Goal: Information Seeking & Learning: Learn about a topic

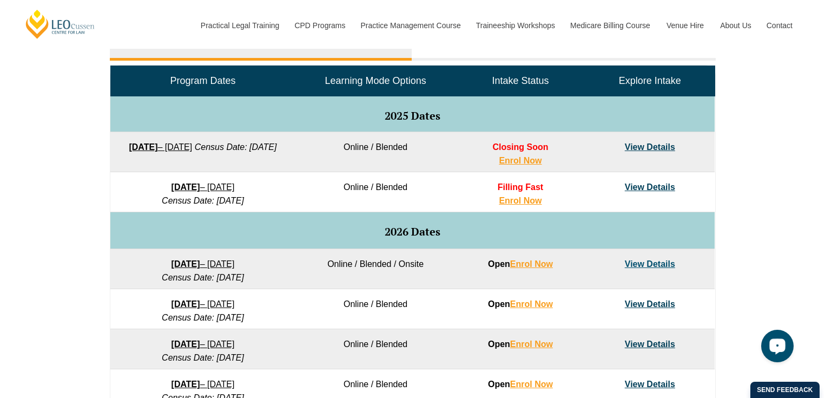
scroll to position [524, 0]
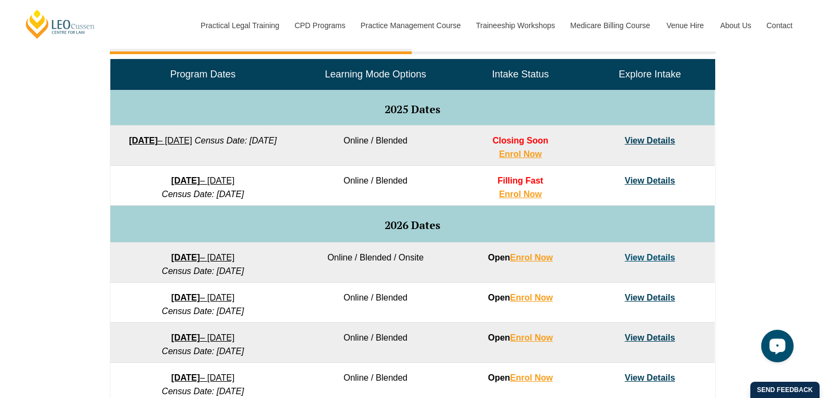
drag, startPoint x: 195, startPoint y: 289, endPoint x: 250, endPoint y: 319, distance: 62.9
click at [250, 319] on td "16 February 2026 – 3 July 2026 Census Date: 16 March 2026" at bounding box center [202, 302] width 185 height 40
click at [244, 313] on em "Census Date: [DATE]" at bounding box center [203, 310] width 82 height 9
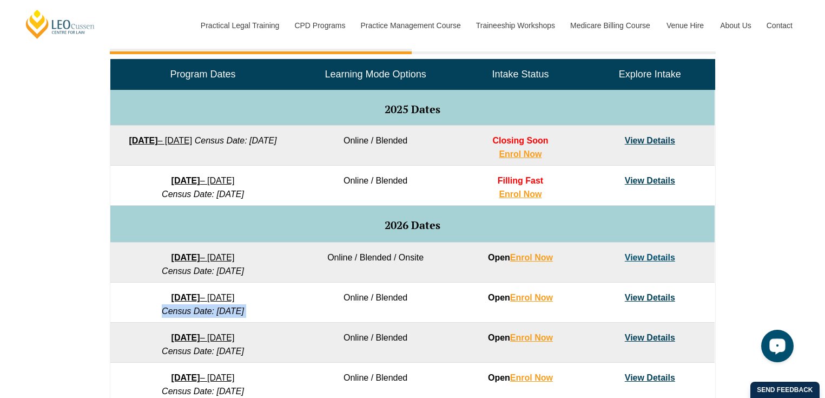
click at [244, 313] on em "Census Date: [DATE]" at bounding box center [203, 310] width 82 height 9
click at [265, 313] on td "16 February 2026 – 3 July 2026 Census Date: 16 March 2026" at bounding box center [202, 302] width 185 height 40
click at [524, 196] on link "Enrol Now" at bounding box center [520, 193] width 43 height 9
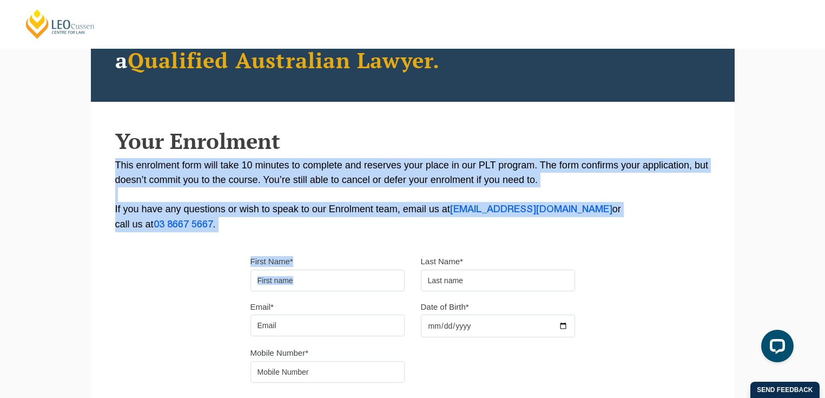
drag, startPoint x: 520, startPoint y: 241, endPoint x: 473, endPoint y: 144, distance: 107.7
click at [473, 144] on div "Please note that your information is saved on our server as you enter it. Congr…" at bounding box center [413, 214] width 644 height 482
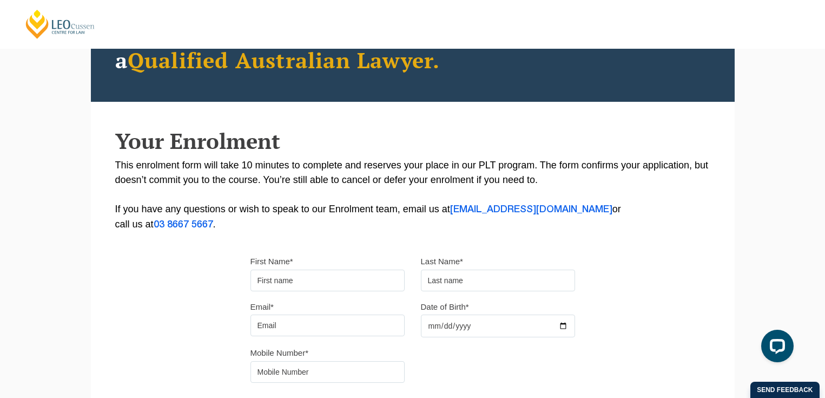
click at [473, 144] on h2 "Your Enrolment" at bounding box center [412, 141] width 595 height 24
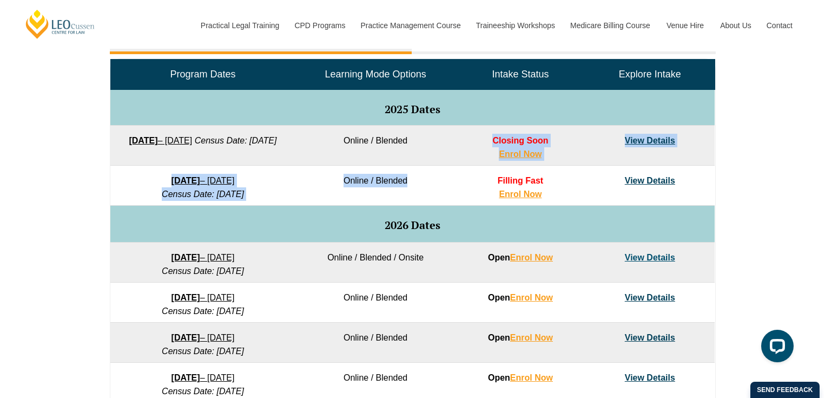
drag, startPoint x: 345, startPoint y: 162, endPoint x: 355, endPoint y: 201, distance: 40.3
click at [355, 201] on tbody "Program Dates Learning Mode Options Intake Status Explore Intake 2025 Dates 22 …" at bounding box center [412, 285] width 604 height 450
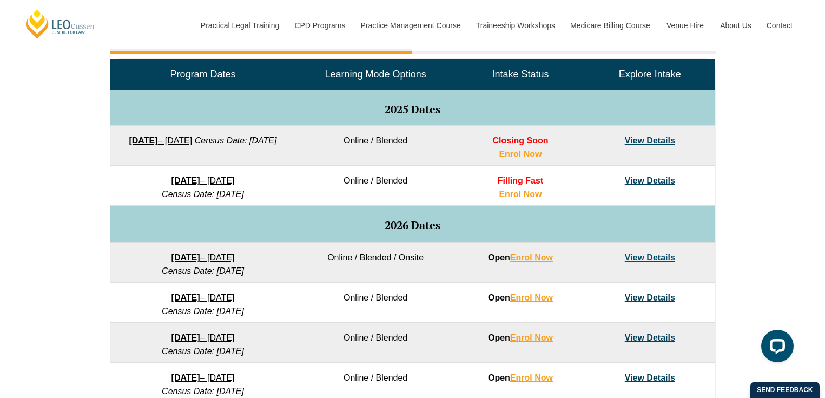
click at [355, 201] on td "Online / Blended" at bounding box center [375, 186] width 160 height 40
click at [200, 177] on strong "8 December 2025" at bounding box center [186, 180] width 29 height 9
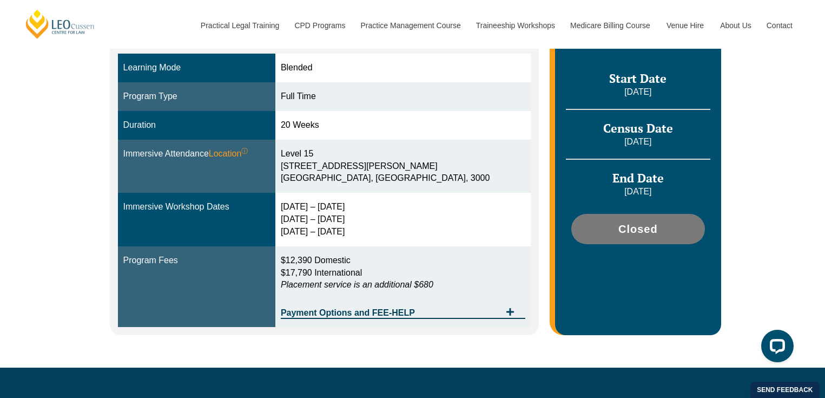
scroll to position [296, 0]
drag, startPoint x: 385, startPoint y: 236, endPoint x: 311, endPoint y: 206, distance: 79.9
click at [311, 206] on div "15 – 18 Dec 2025 10 – 12 March 2026 28 – 30 April 2026" at bounding box center [403, 219] width 245 height 37
drag, startPoint x: 308, startPoint y: 209, endPoint x: 397, endPoint y: 246, distance: 96.3
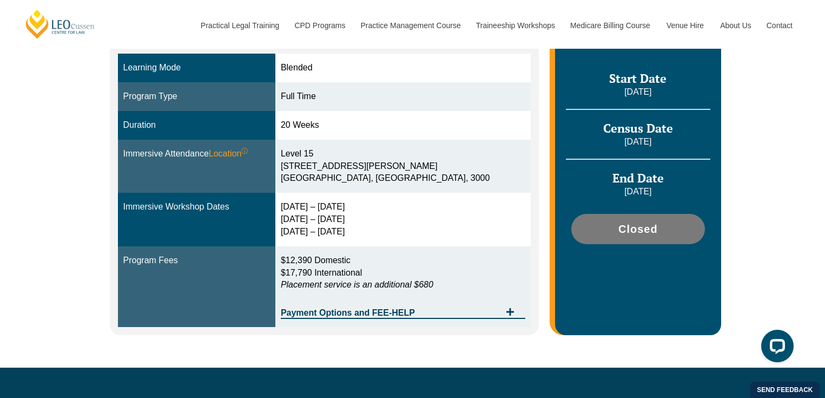
click at [397, 246] on tbody "Learning Mode Blended Program Type Full Time Duration 20 Weeks Immersive Attend…" at bounding box center [324, 190] width 413 height 273
click at [397, 246] on td "$12,390 Domestic $17,790 International Placement service is an additional $680 …" at bounding box center [402, 286] width 255 height 81
drag, startPoint x: 370, startPoint y: 235, endPoint x: 305, endPoint y: 210, distance: 69.5
click at [305, 210] on td "15 – 18 Dec 2025 10 – 12 March 2026 28 – 30 April 2026" at bounding box center [402, 220] width 255 height 54
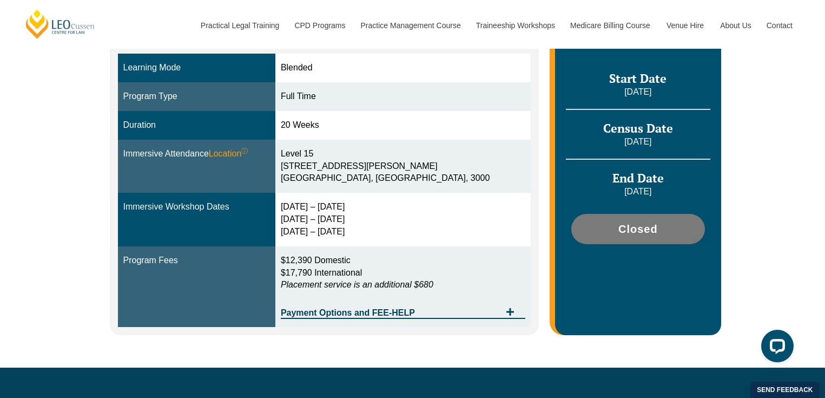
click at [314, 208] on div "15 – 18 Dec 2025 10 – 12 March 2026 28 – 30 April 2026" at bounding box center [403, 219] width 245 height 37
click at [325, 207] on div "15 – 18 Dec 2025 10 – 12 March 2026 28 – 30 April 2026" at bounding box center [403, 219] width 245 height 37
click at [333, 207] on div "15 – 18 Dec 2025 10 – 12 March 2026 28 – 30 April 2026" at bounding box center [403, 219] width 245 height 37
click at [337, 207] on div "15 – 18 Dec 2025 10 – 12 March 2026 28 – 30 April 2026" at bounding box center [403, 219] width 245 height 37
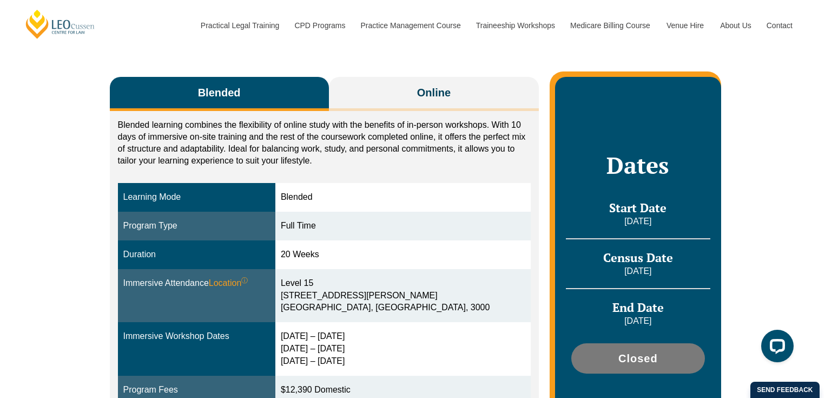
scroll to position [164, 0]
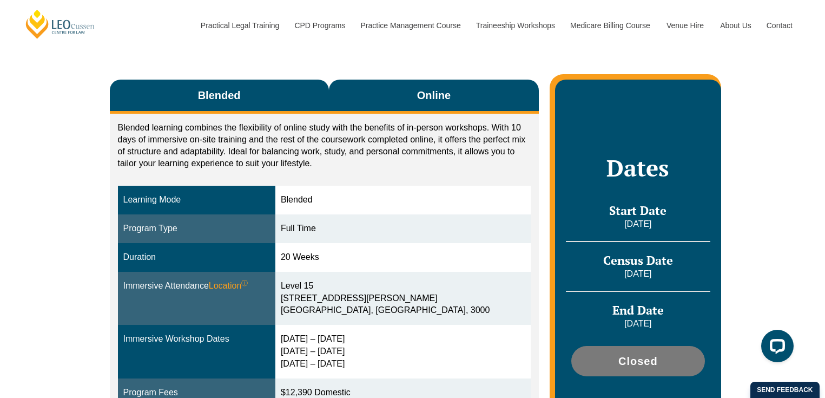
click at [396, 94] on button "Online" at bounding box center [434, 97] width 210 height 34
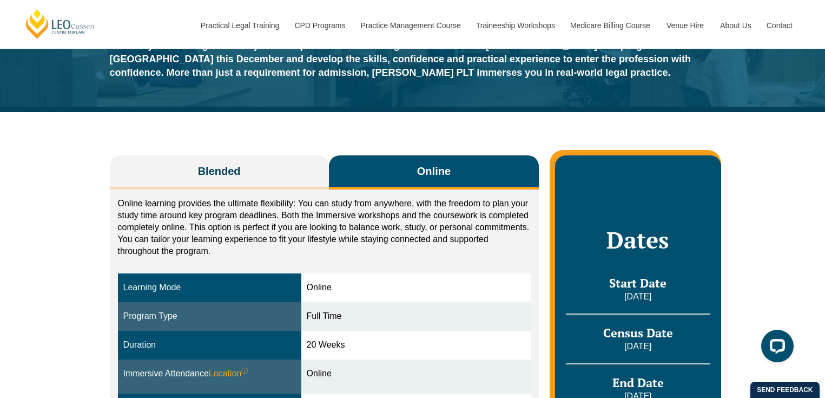
scroll to position [81, 0]
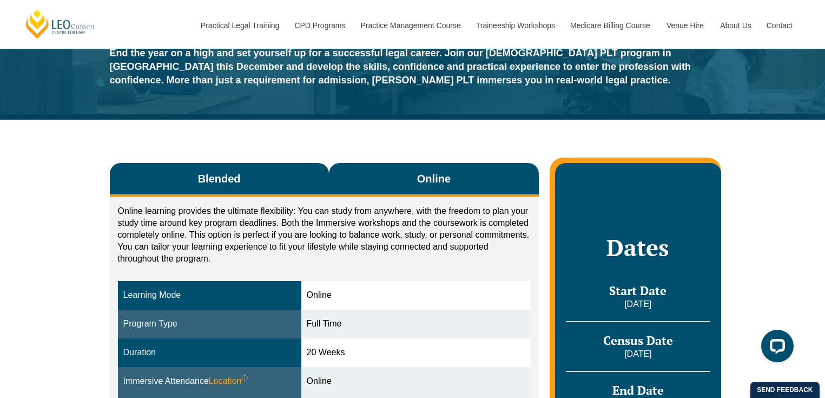
click at [286, 179] on button "Blended" at bounding box center [219, 180] width 219 height 34
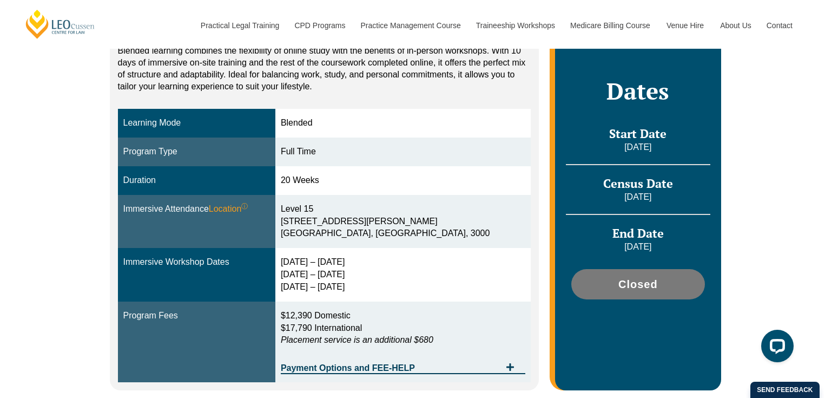
scroll to position [336, 0]
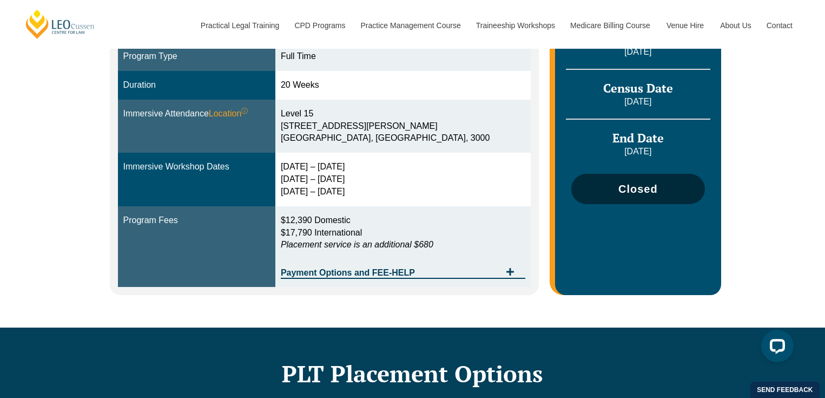
click at [617, 190] on span "Closed" at bounding box center [638, 188] width 122 height 11
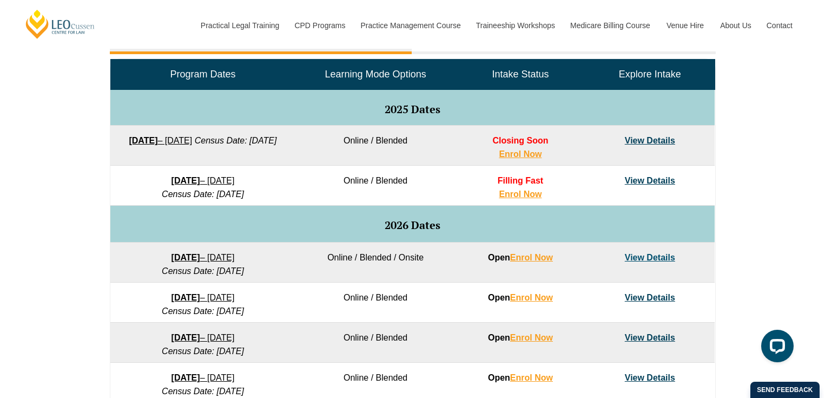
click at [653, 256] on link "View Details" at bounding box center [650, 257] width 50 height 9
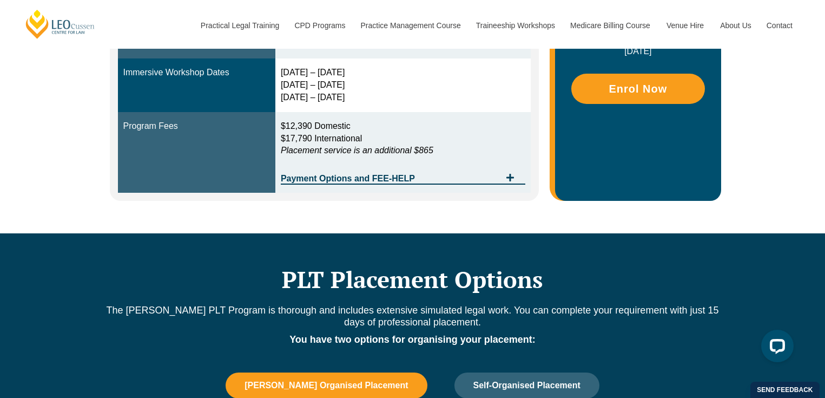
scroll to position [397, 0]
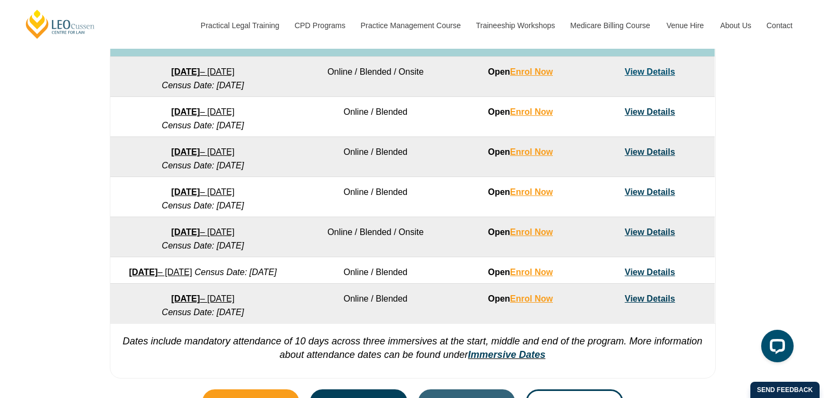
scroll to position [800, 0]
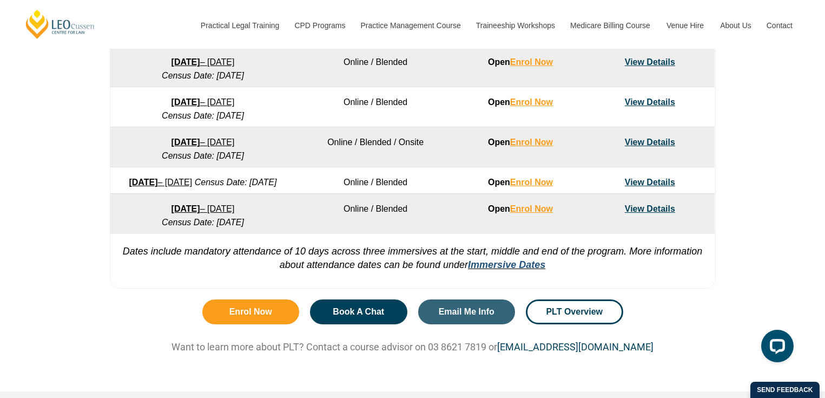
click at [508, 270] on link "Immersive Dates" at bounding box center [506, 264] width 77 height 11
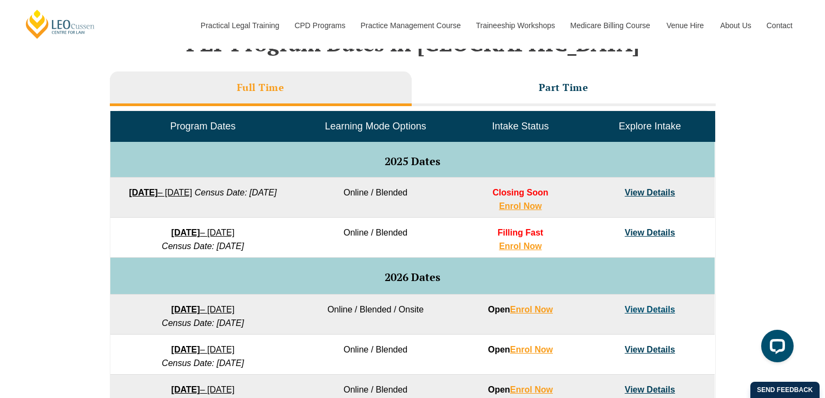
scroll to position [566, 0]
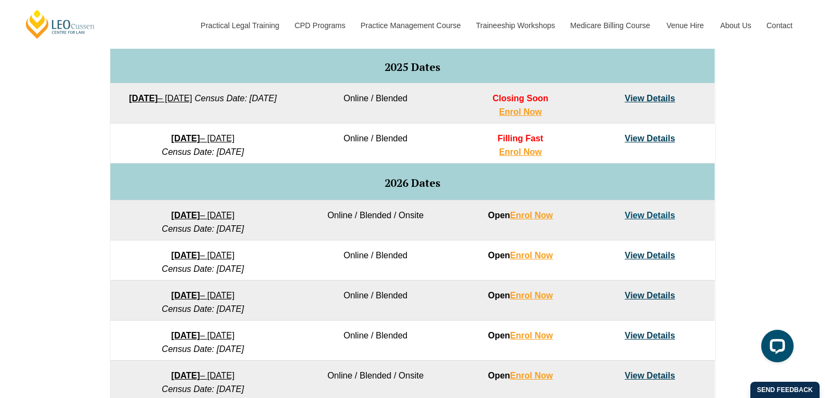
drag, startPoint x: 260, startPoint y: 309, endPoint x: 164, endPoint y: 276, distance: 101.6
click at [164, 276] on tbody "Program Dates Learning Mode Options Intake Status Explore Intake 2025 Dates 22 …" at bounding box center [412, 242] width 604 height 450
click at [164, 276] on td "16 February 2026 – 3 July 2026 Census Date: 16 March 2026" at bounding box center [202, 260] width 185 height 40
click at [660, 250] on link "View Details" at bounding box center [650, 254] width 50 height 9
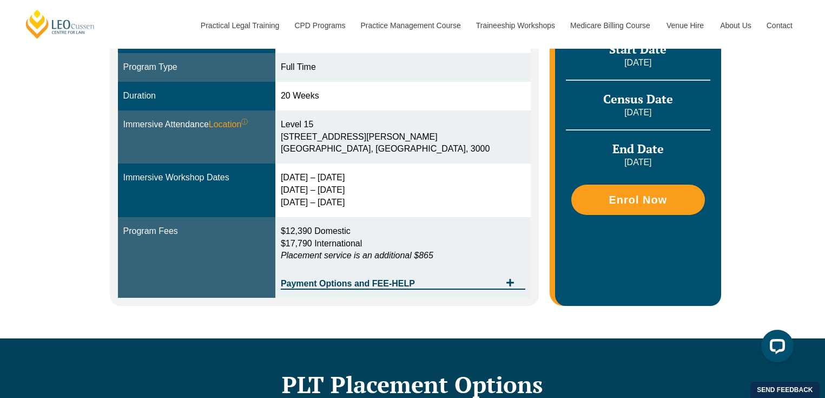
scroll to position [371, 0]
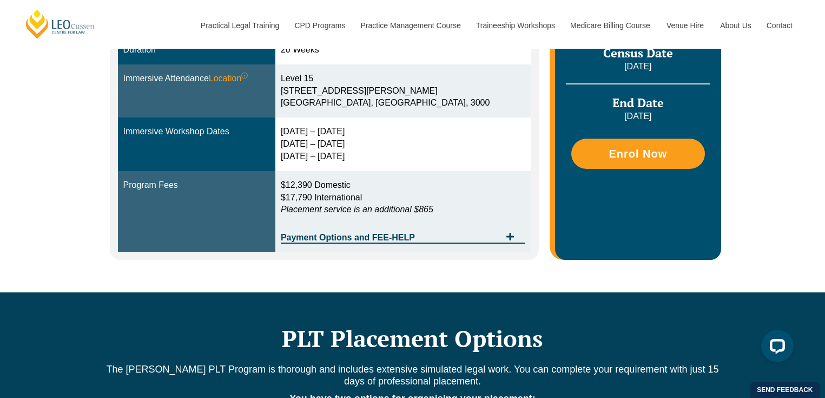
drag, startPoint x: 379, startPoint y: 155, endPoint x: 307, endPoint y: 132, distance: 75.1
click at [307, 132] on td "23 – 26 Feb 2026 5 – 7 May 2026 23 – 25 Jun 2026" at bounding box center [402, 144] width 255 height 54
drag, startPoint x: 323, startPoint y: 140, endPoint x: 355, endPoint y: 163, distance: 39.2
click at [355, 163] on td "23 – 26 Feb 2026 5 – 7 May 2026 23 – 25 Jun 2026" at bounding box center [402, 144] width 255 height 54
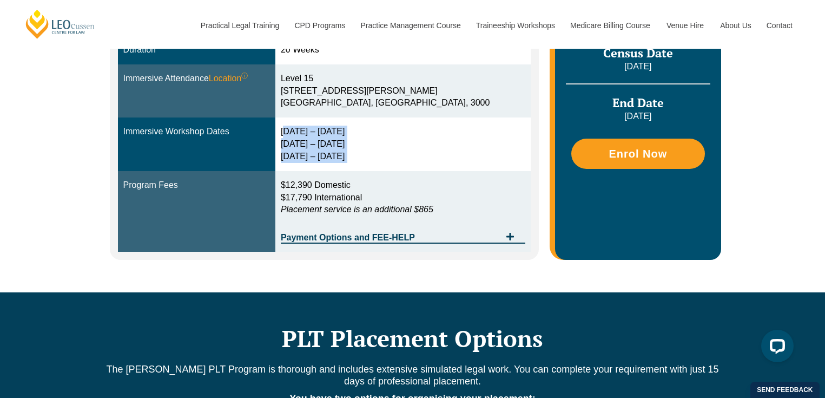
click at [389, 157] on div "23 – 26 Feb 2026 5 – 7 May 2026 23 – 25 Jun 2026" at bounding box center [403, 144] width 245 height 37
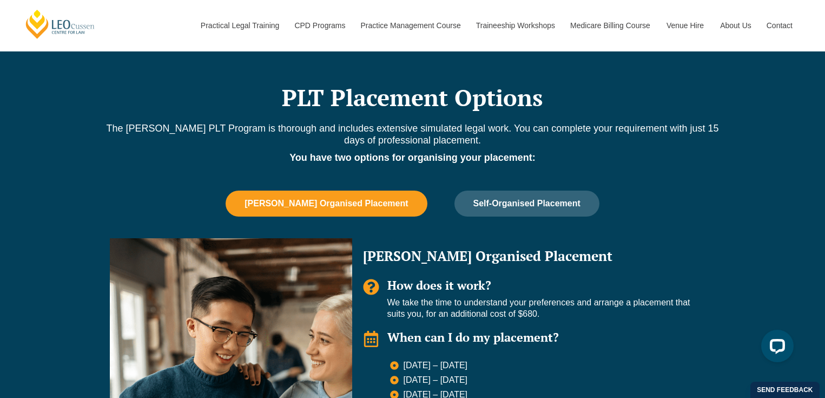
scroll to position [348, 0]
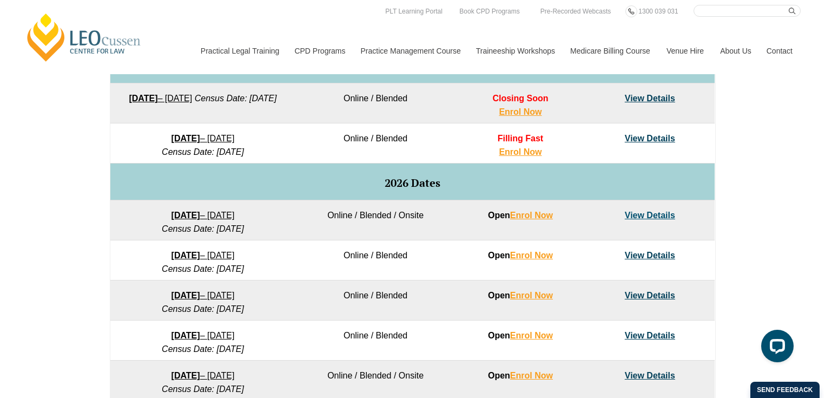
click at [220, 292] on link "[DATE] – [DATE]" at bounding box center [203, 295] width 63 height 9
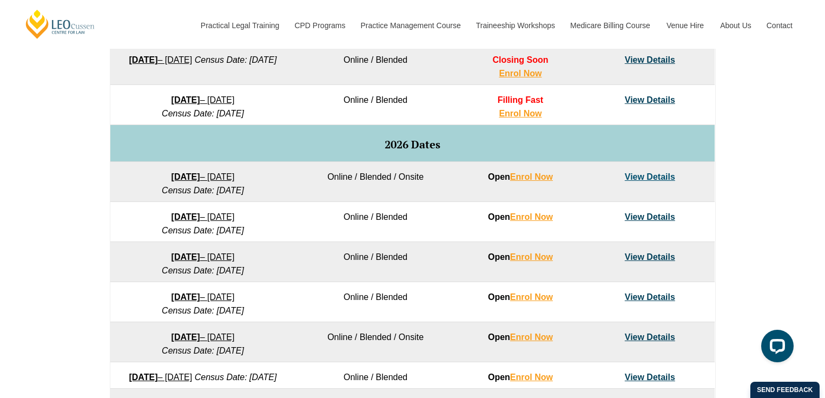
scroll to position [605, 0]
click at [172, 297] on strong "[DATE]" at bounding box center [186, 296] width 29 height 9
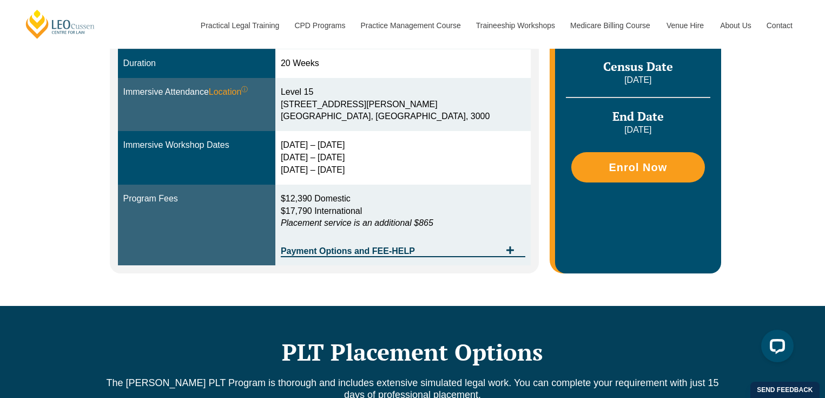
scroll to position [373, 0]
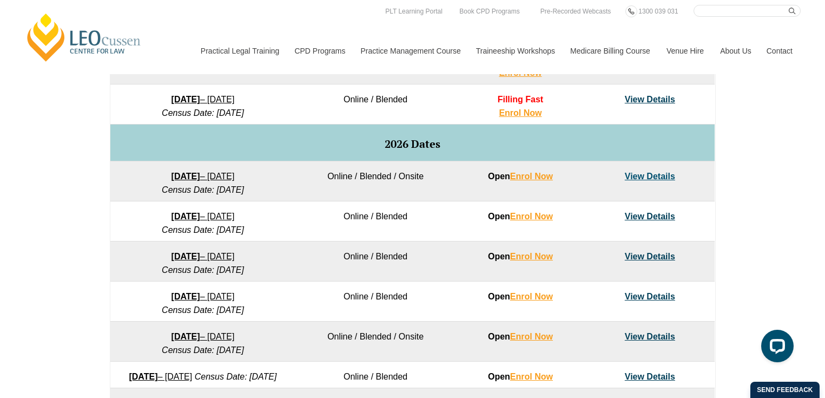
drag, startPoint x: 196, startPoint y: 320, endPoint x: 118, endPoint y: 285, distance: 85.3
click at [118, 285] on td "[DATE] – [DATE] Census Date: [DATE]" at bounding box center [202, 301] width 185 height 40
click at [120, 267] on td "23 March 2026 – 7 August 2026 Census Date: 20 April 2026" at bounding box center [202, 261] width 185 height 40
click at [127, 174] on td "27 January 2026 – 12 June 2026 Census Date: 23 February 2026" at bounding box center [202, 181] width 185 height 40
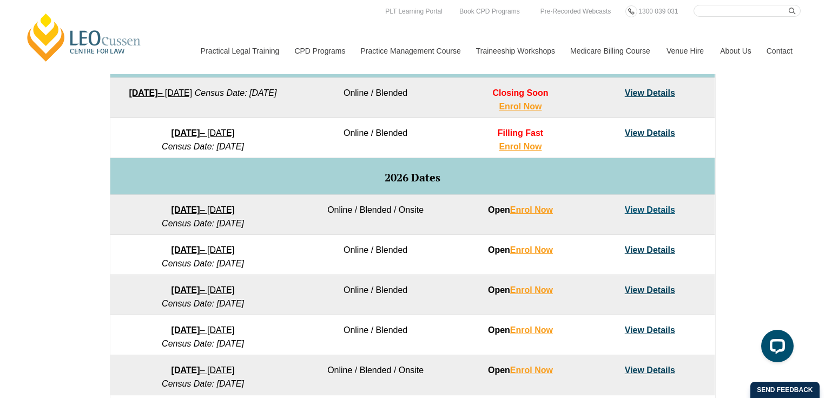
scroll to position [520, 0]
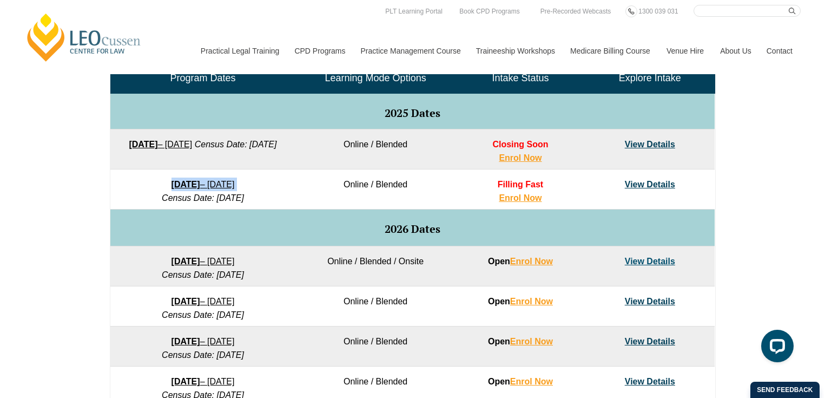
drag, startPoint x: 122, startPoint y: 178, endPoint x: 142, endPoint y: 201, distance: 30.3
click at [142, 201] on td "8 December 2025 – 8 May 2026 Census Date: 19 January 2026" at bounding box center [202, 189] width 185 height 40
click at [172, 187] on strong "[DATE]" at bounding box center [186, 184] width 29 height 9
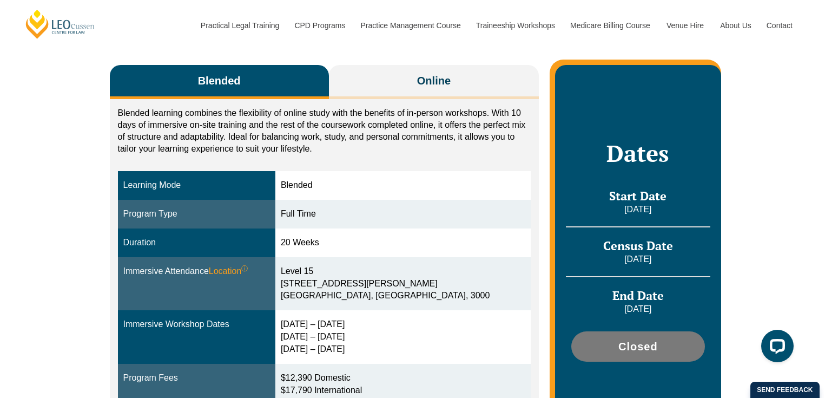
scroll to position [174, 0]
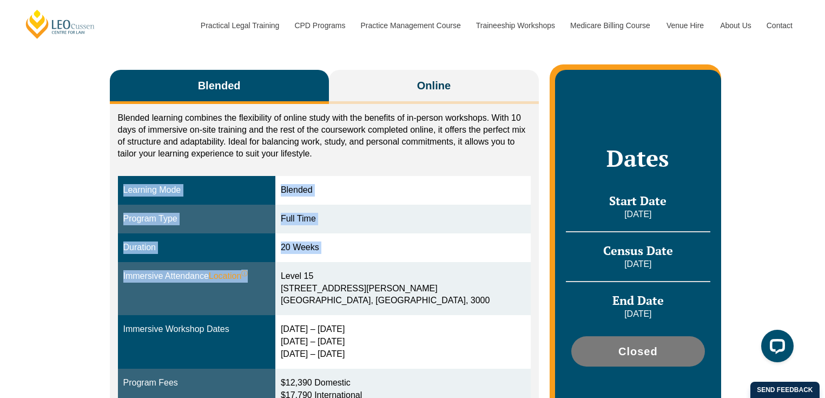
drag, startPoint x: 141, startPoint y: 166, endPoint x: 437, endPoint y: 265, distance: 312.6
click at [437, 265] on div "Blended learning combines the flexibility of online study with the benefits of …" at bounding box center [325, 280] width 430 height 353
click at [437, 265] on td "Level 15 15 William Street Melbourne, Victoria, 3000" at bounding box center [402, 289] width 255 height 54
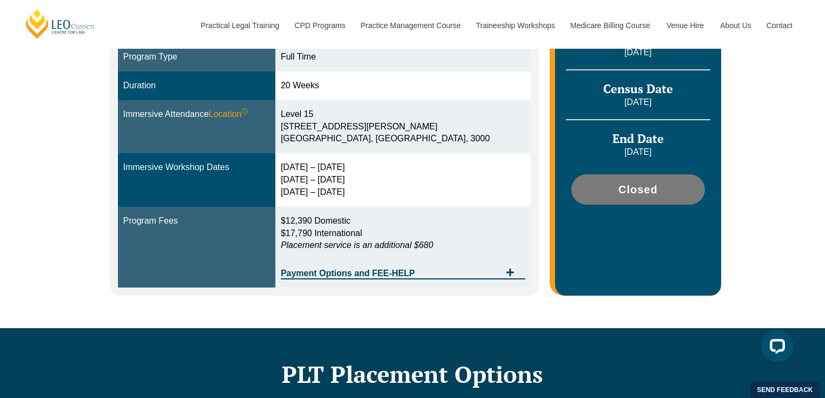
scroll to position [382, 0]
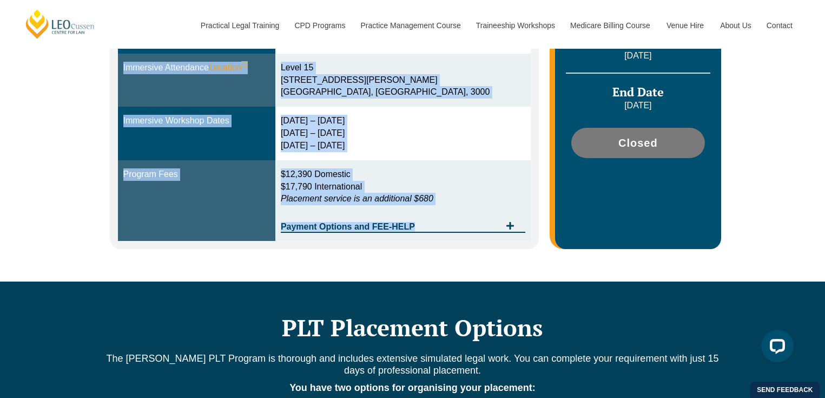
drag, startPoint x: 436, startPoint y: 258, endPoint x: 342, endPoint y: 239, distance: 95.5
click at [342, 239] on div "Blended Online Blended learning combines the flexibility of online study with t…" at bounding box center [412, 49] width 617 height 463
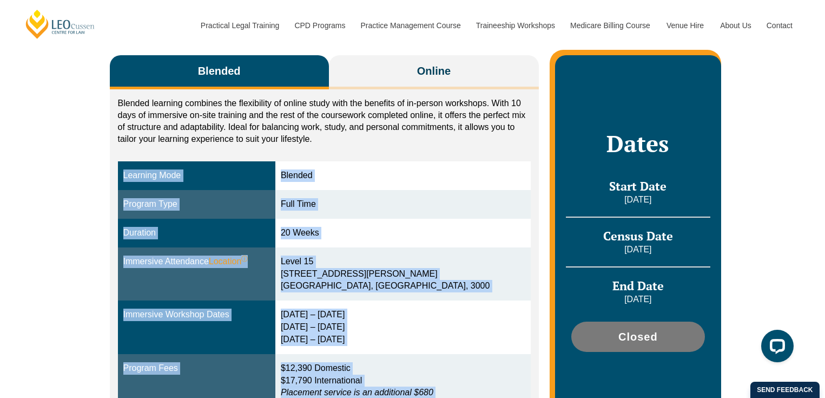
scroll to position [206, 0]
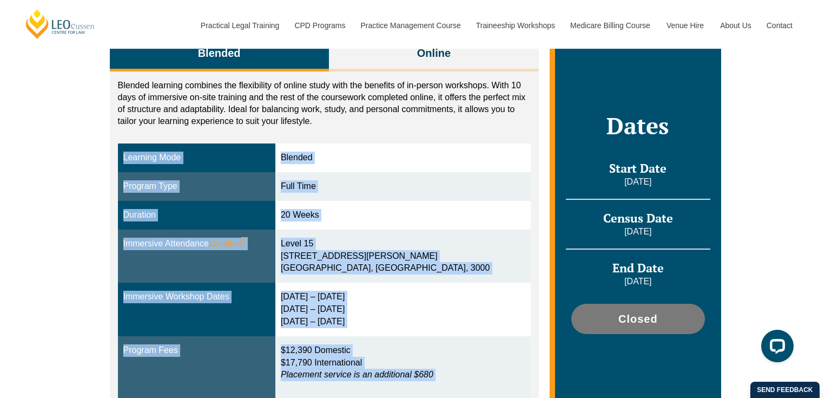
drag, startPoint x: 395, startPoint y: 126, endPoint x: 431, endPoint y: 220, distance: 100.0
click at [431, 220] on div "Blended learning combines the flexibility of online study with the benefits of …" at bounding box center [325, 247] width 430 height 353
click at [430, 220] on div "20 Weeks" at bounding box center [403, 215] width 245 height 12
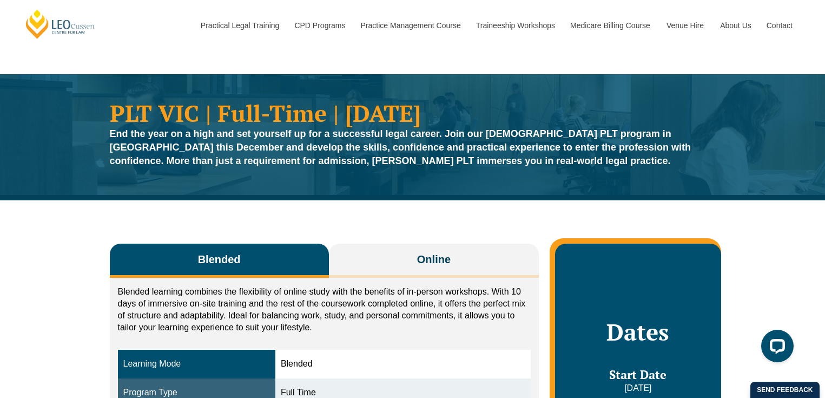
scroll to position [213, 0]
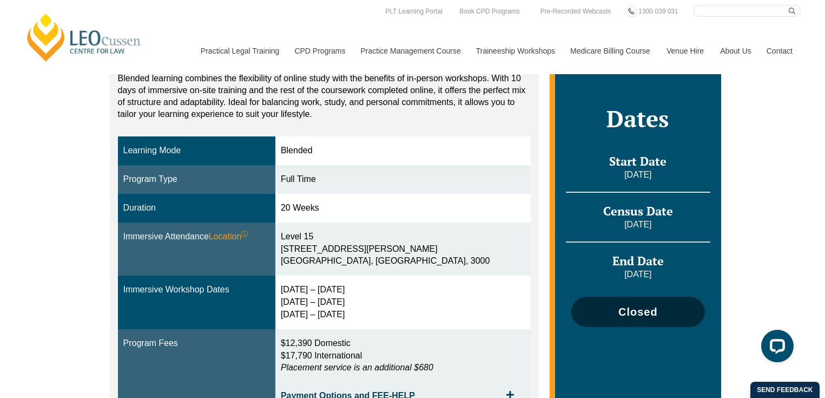
click at [624, 314] on span "Closed" at bounding box center [637, 311] width 39 height 11
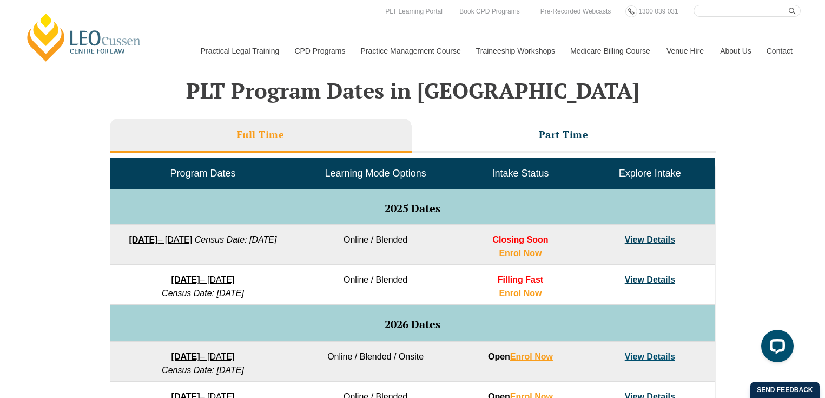
scroll to position [359, 0]
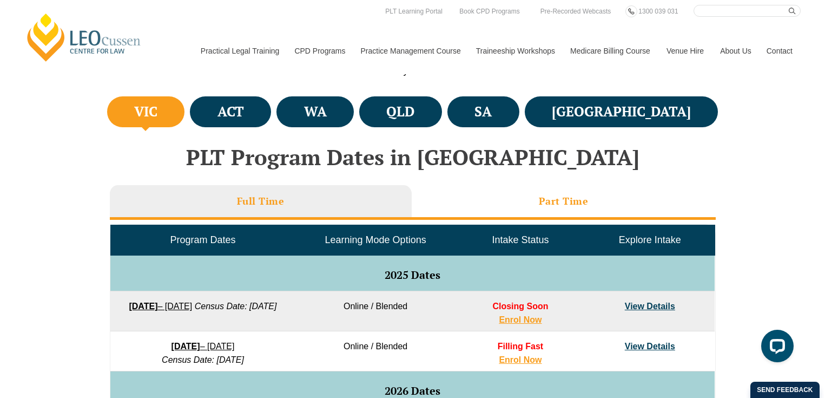
click at [587, 194] on li "Part Time" at bounding box center [564, 202] width 304 height 35
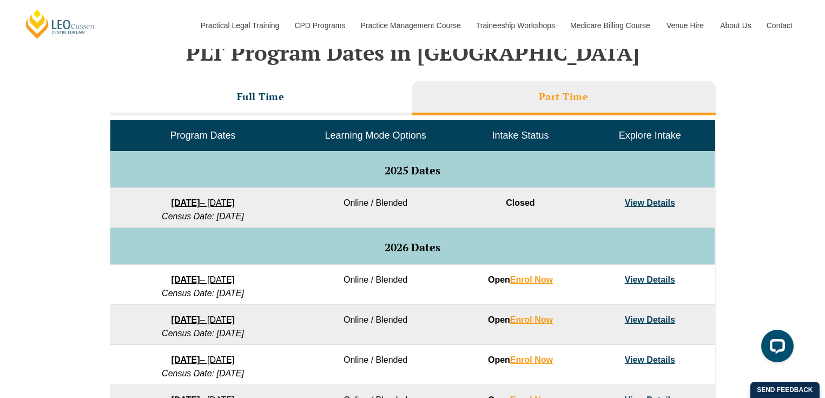
scroll to position [473, 0]
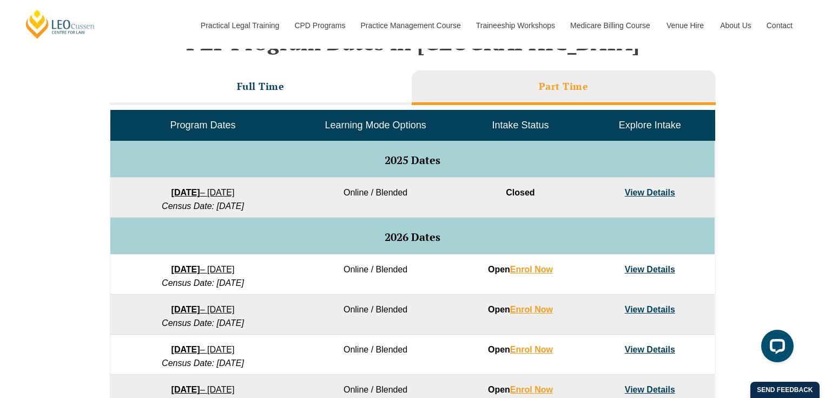
click at [637, 265] on link "View Details" at bounding box center [650, 269] width 50 height 9
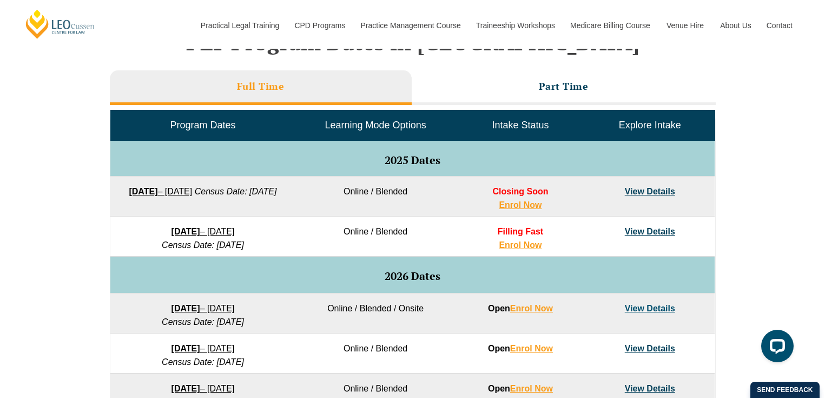
click at [642, 348] on link "View Details" at bounding box center [650, 348] width 50 height 9
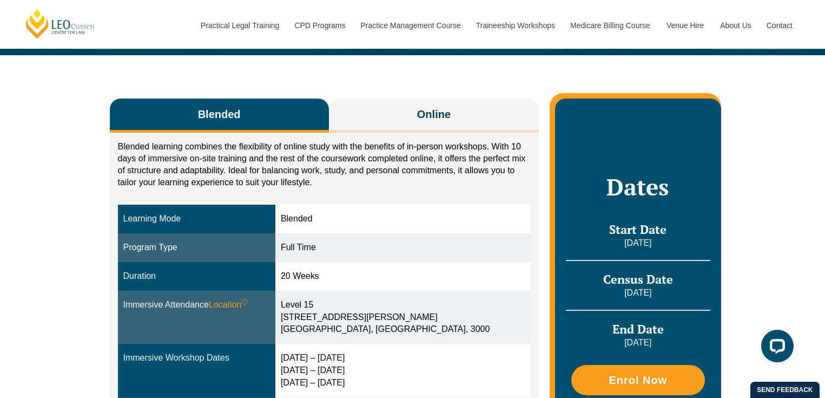
scroll to position [146, 0]
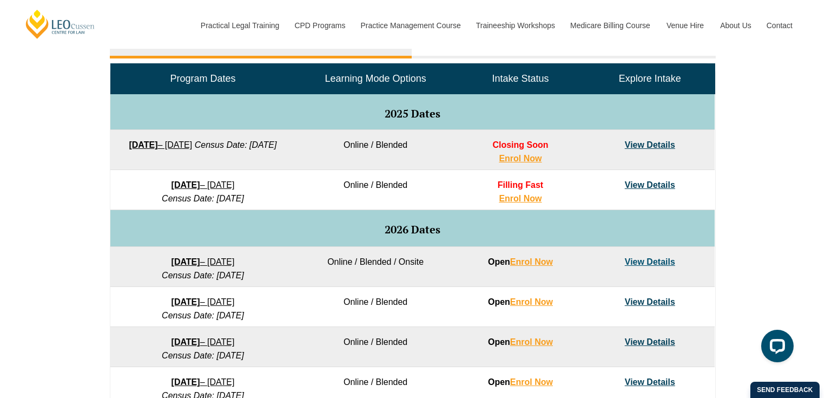
scroll to position [543, 0]
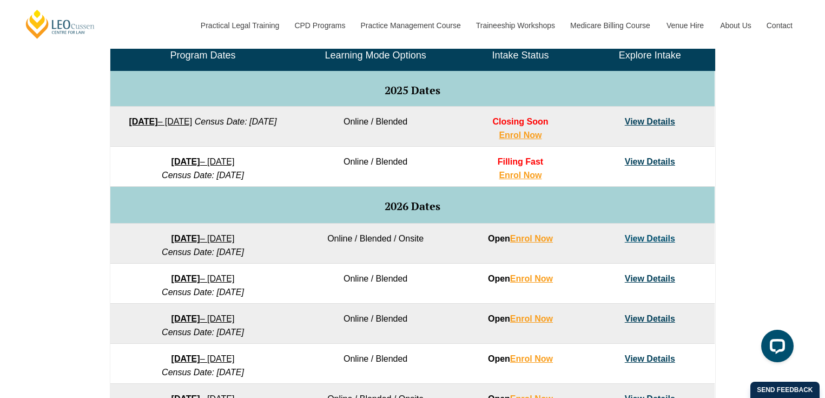
click at [649, 319] on link "View Details" at bounding box center [650, 318] width 50 height 9
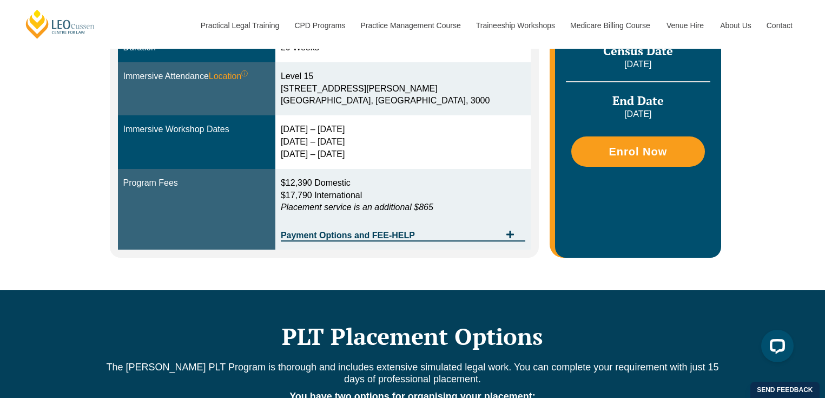
scroll to position [334, 0]
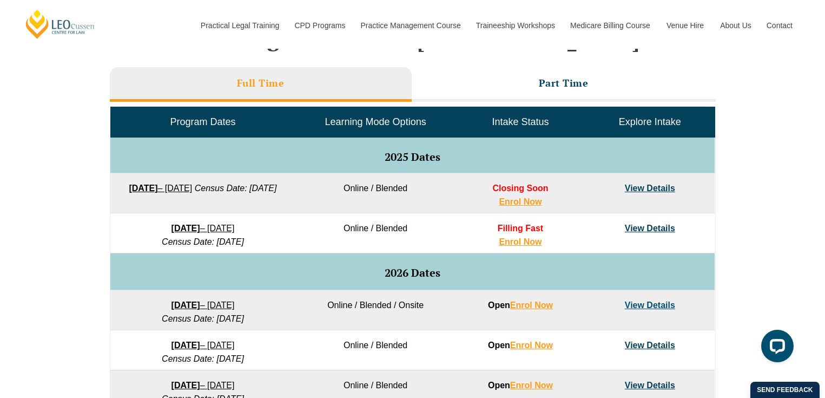
scroll to position [429, 0]
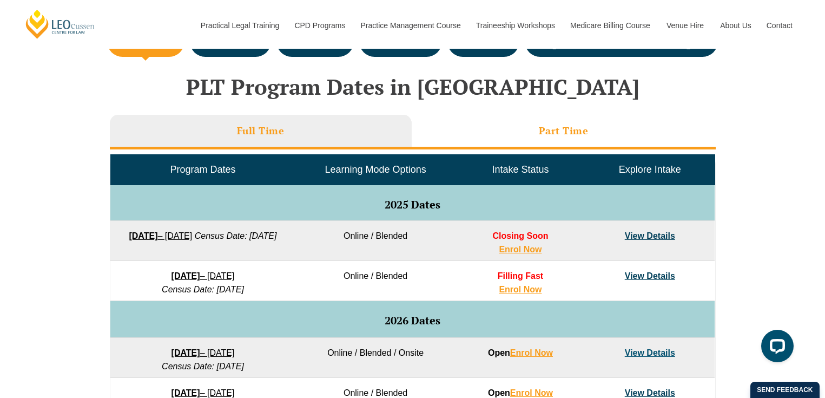
click at [490, 147] on li "Part Time" at bounding box center [564, 132] width 304 height 35
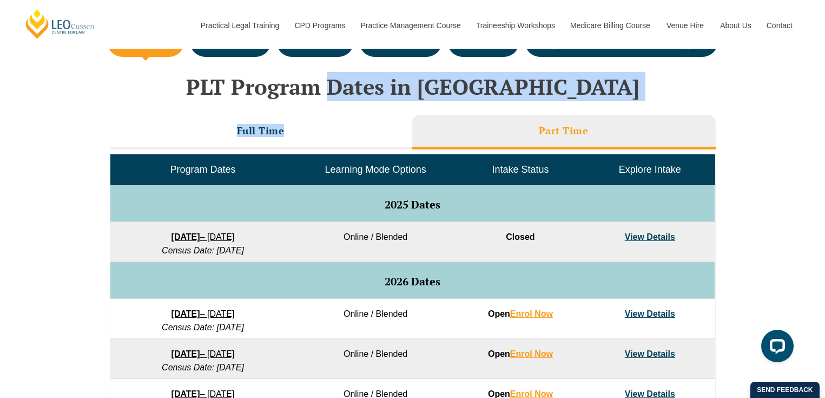
drag, startPoint x: 392, startPoint y: 132, endPoint x: 396, endPoint y: 93, distance: 39.7
click at [396, 93] on div "PLT Program Dates in Victoria Full Time Part Time Program Dates Learning Mode O…" at bounding box center [412, 291] width 617 height 455
click at [396, 93] on h2 "PLT Program Dates in Victoria" at bounding box center [412, 87] width 617 height 24
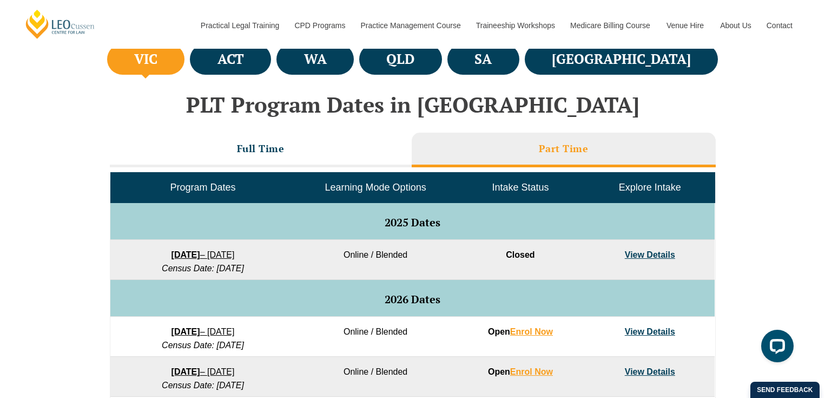
scroll to position [337, 0]
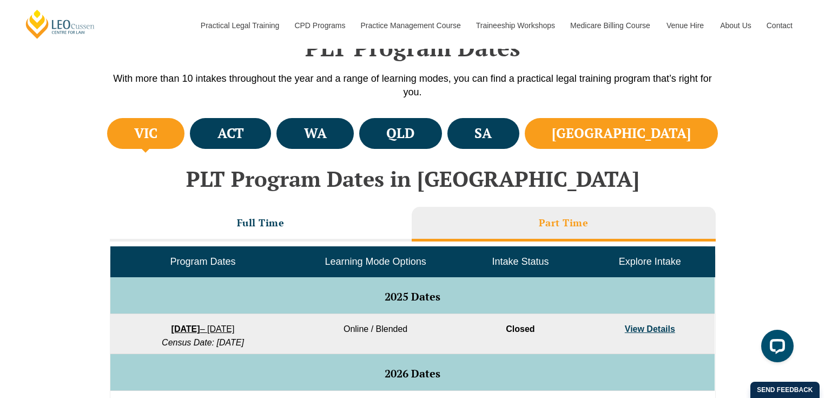
click at [662, 134] on h4 "NSW" at bounding box center [621, 133] width 139 height 18
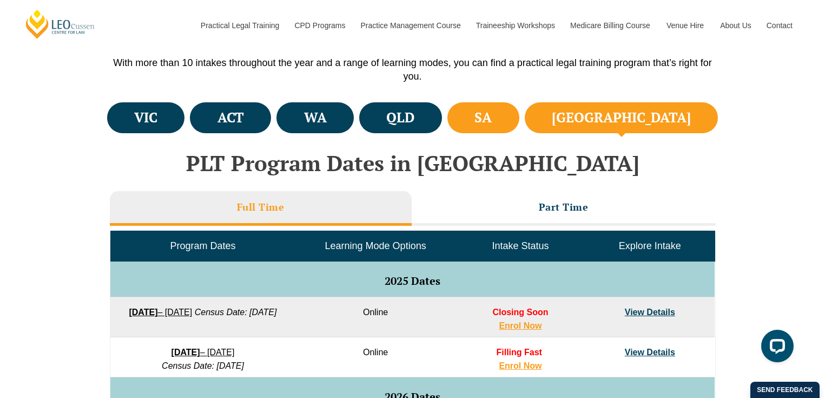
click at [519, 120] on li "SA" at bounding box center [483, 117] width 72 height 31
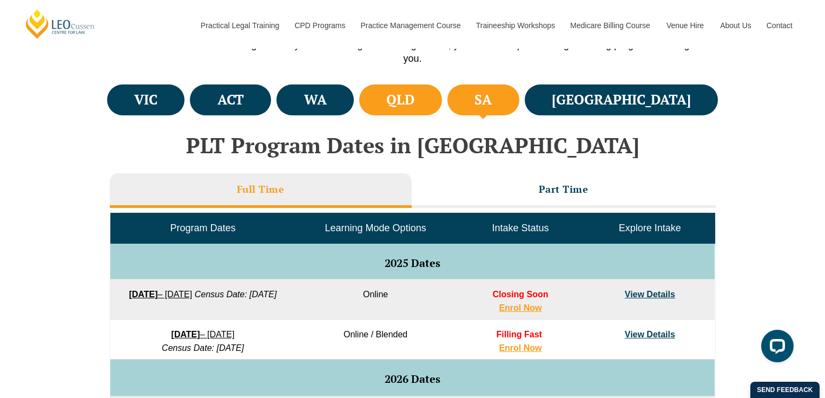
scroll to position [361, 0]
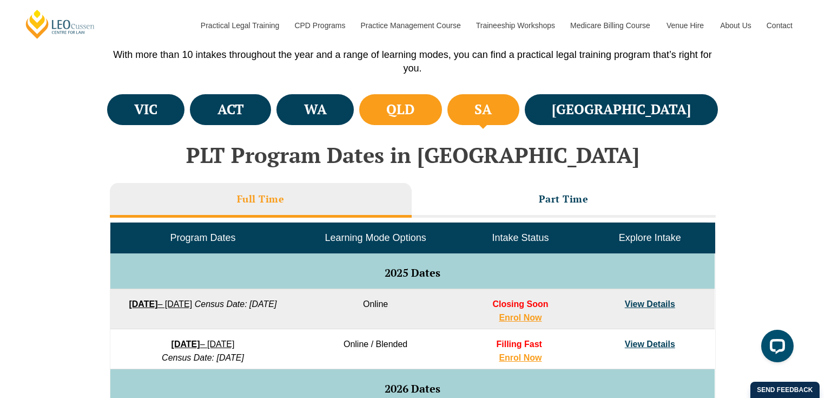
click at [414, 103] on h4 "QLD" at bounding box center [400, 110] width 28 height 18
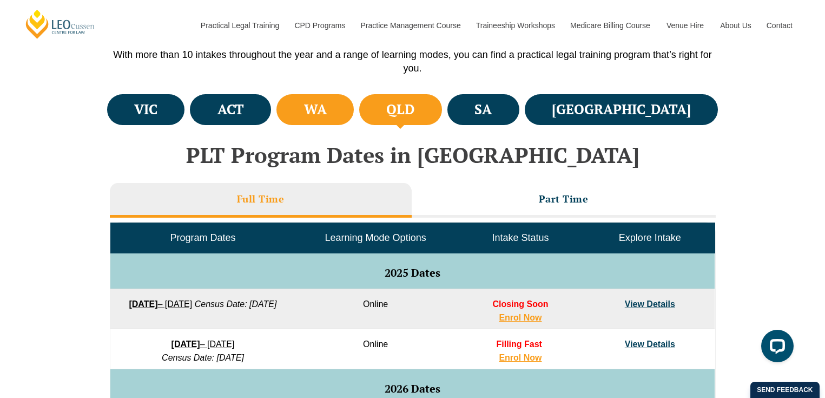
click at [327, 101] on h4 "WA" at bounding box center [315, 110] width 23 height 18
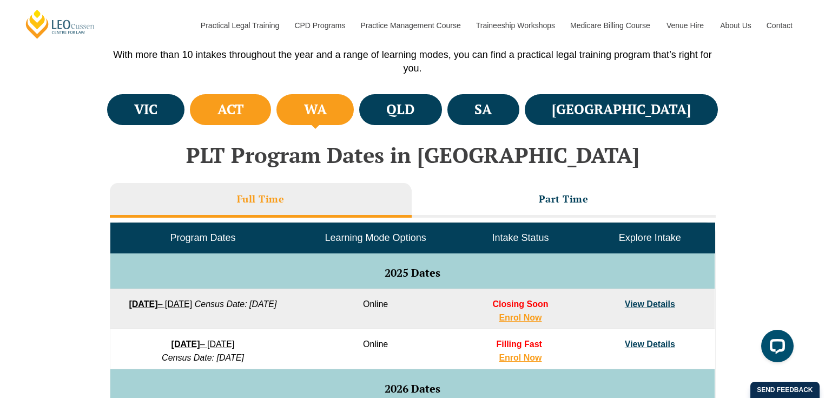
click at [271, 100] on li "ACT" at bounding box center [230, 109] width 81 height 31
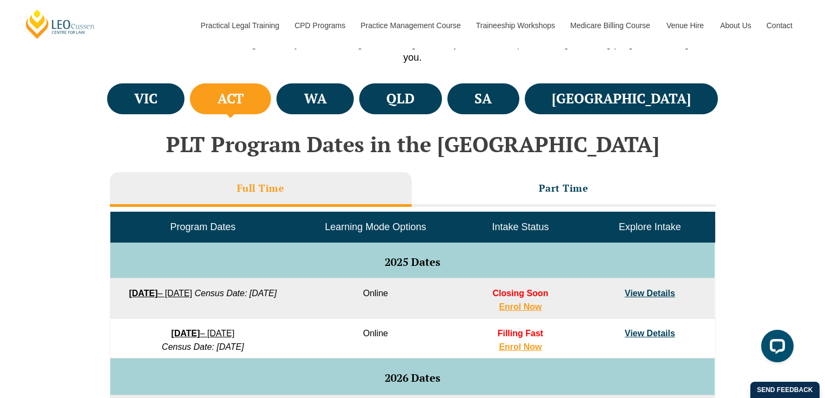
scroll to position [232, 0]
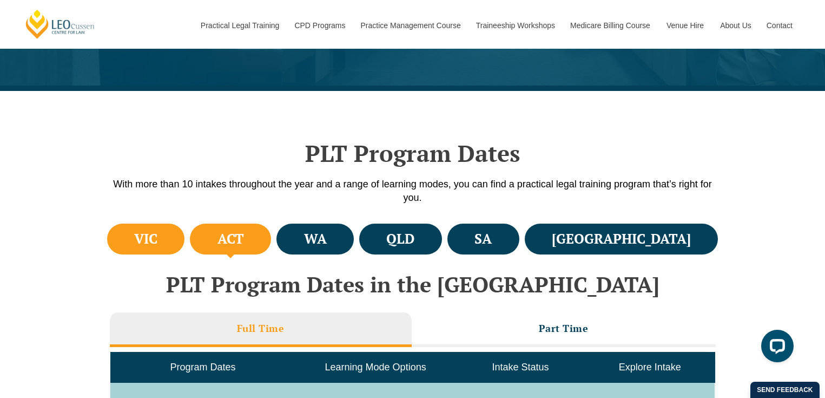
click at [167, 236] on li "VIC" at bounding box center [146, 238] width 78 height 31
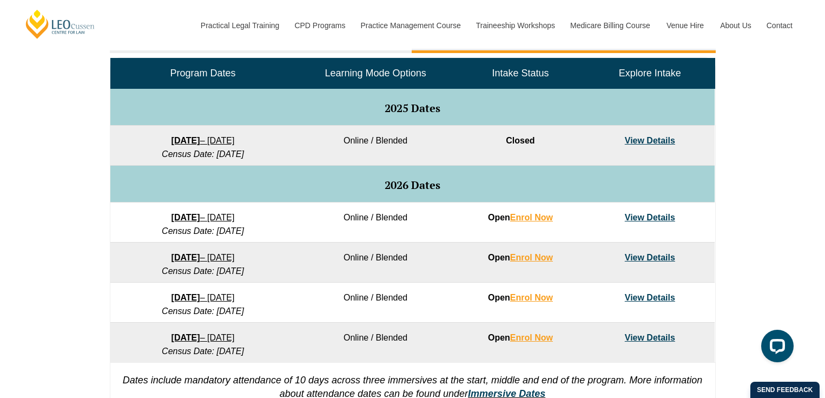
scroll to position [518, 0]
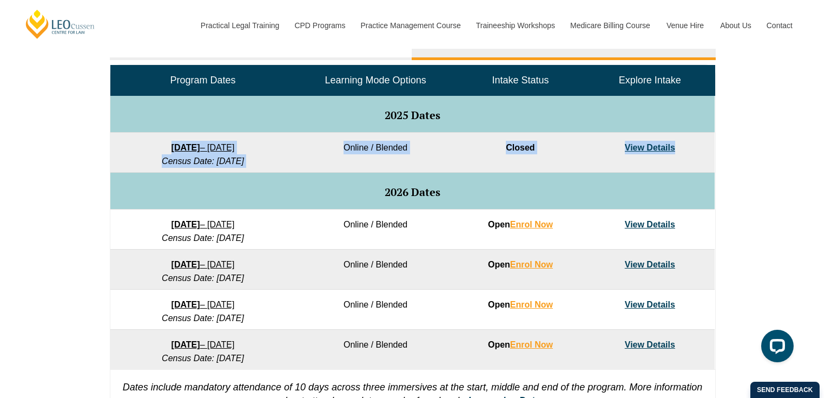
drag, startPoint x: 168, startPoint y: 124, endPoint x: 664, endPoint y: 164, distance: 497.1
click at [664, 164] on tbody "Program Dates Learning Mode Options Intake Status Explore Intake 2025 Dates 8 S…" at bounding box center [412, 217] width 604 height 304
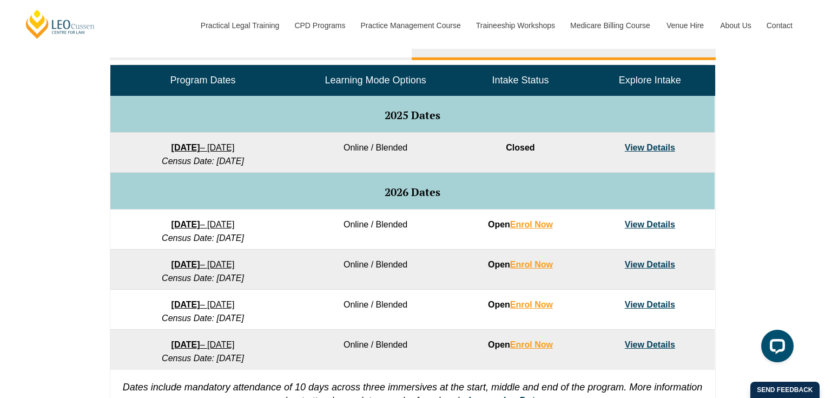
click at [664, 165] on td "View Details" at bounding box center [649, 153] width 129 height 40
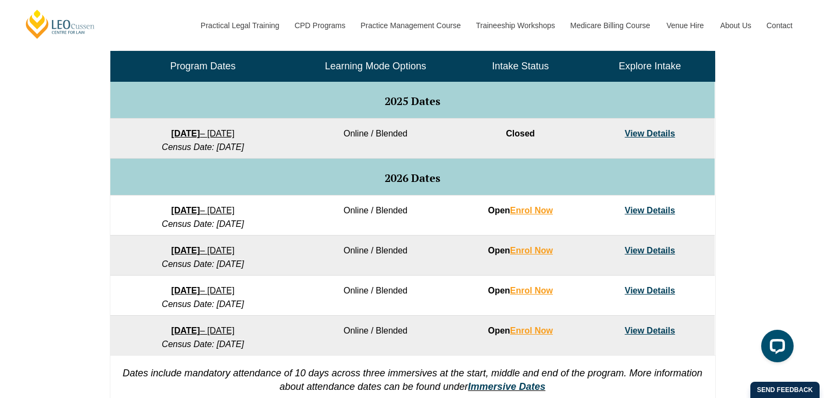
scroll to position [601, 0]
